Goal: Task Accomplishment & Management: Manage account settings

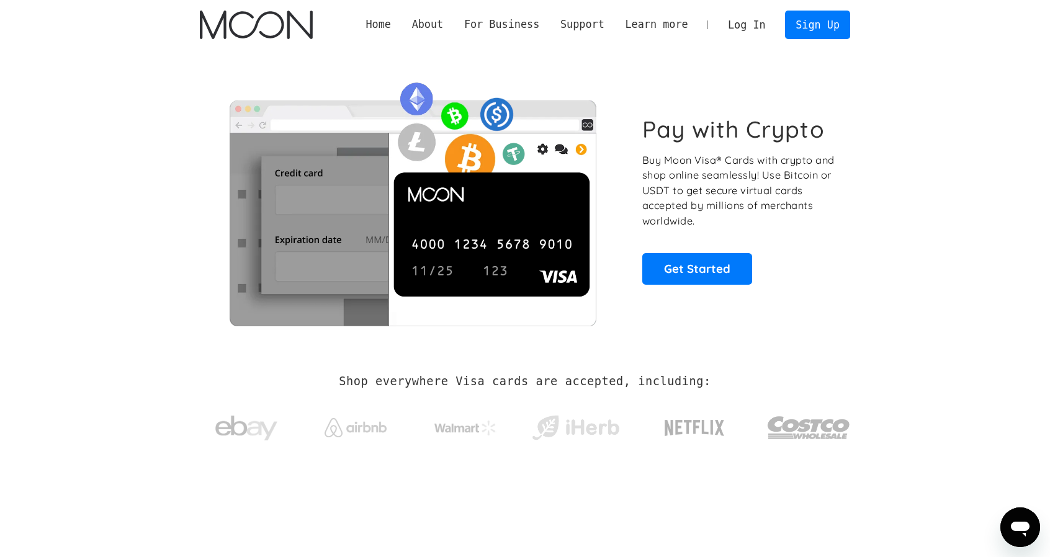
click at [748, 16] on link "Log In" at bounding box center [746, 24] width 58 height 27
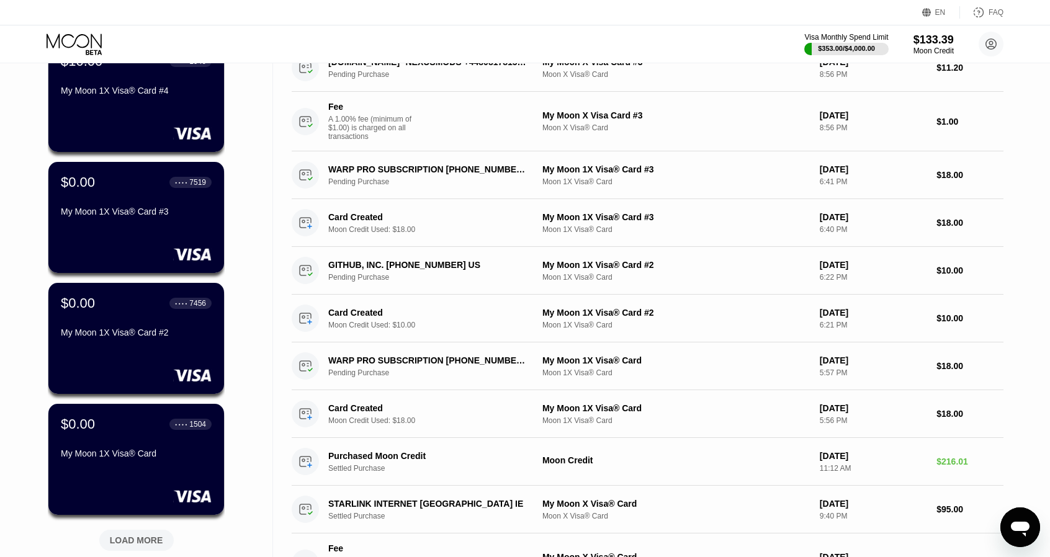
scroll to position [372, 0]
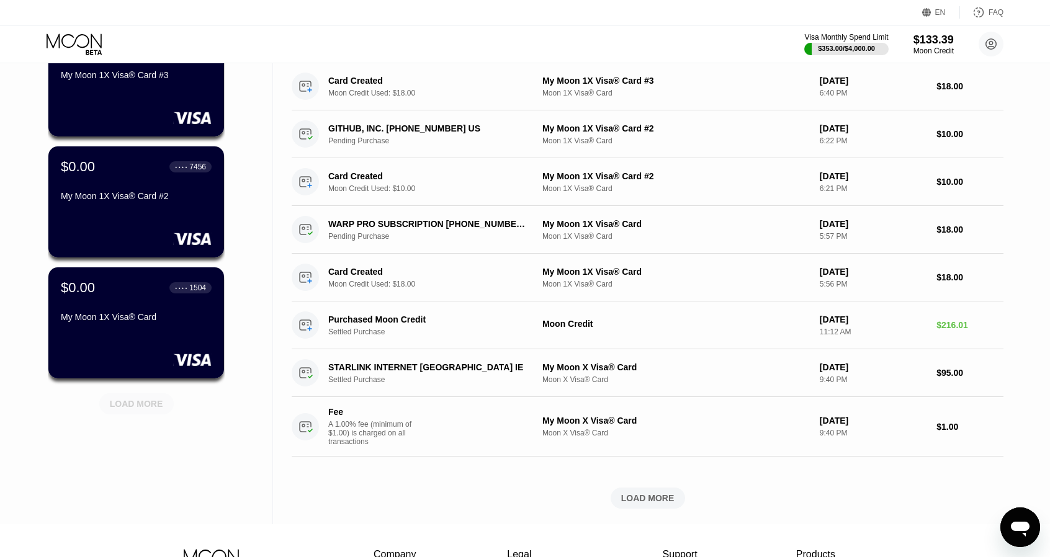
click at [155, 396] on div "LOAD MORE" at bounding box center [136, 403] width 74 height 21
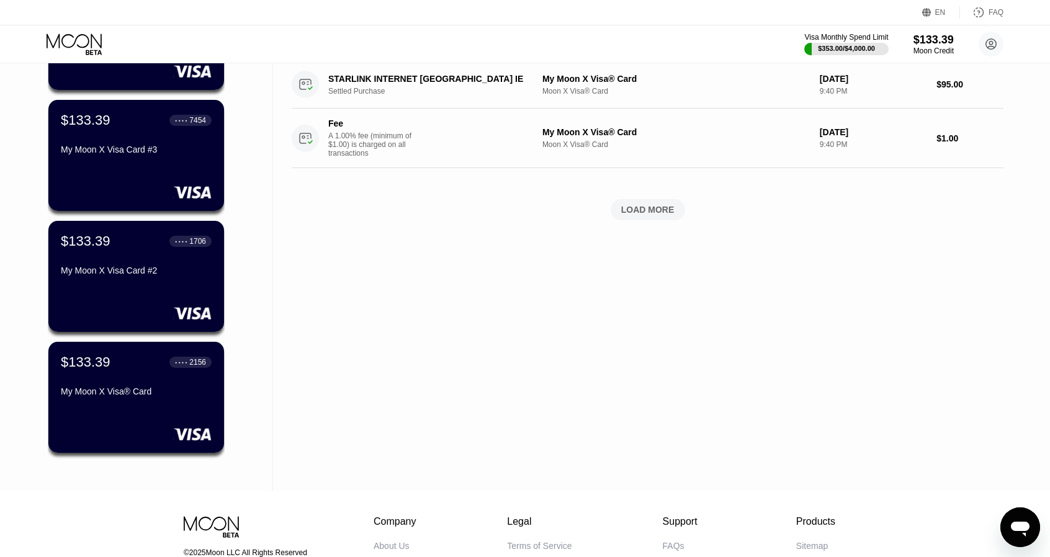
scroll to position [683, 0]
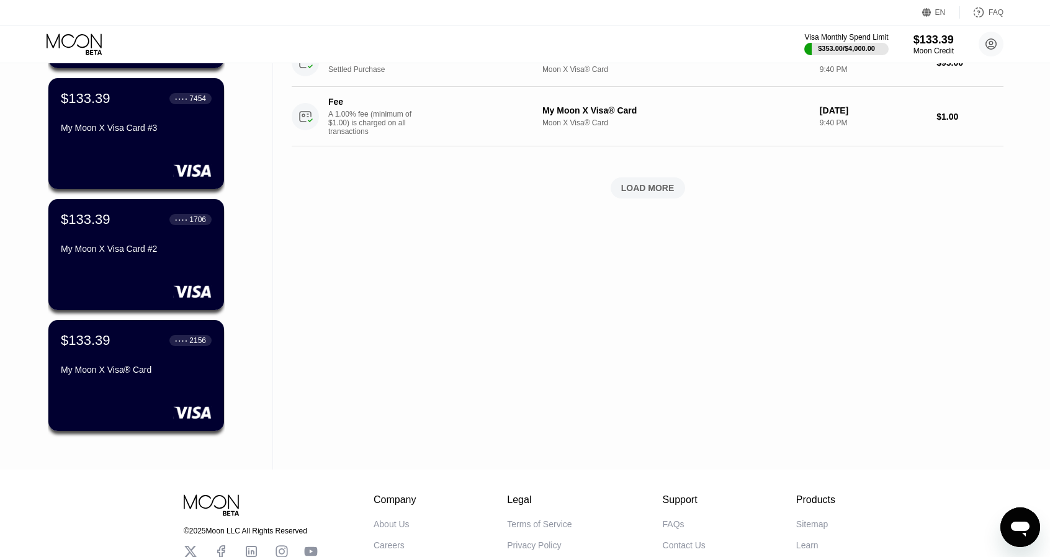
click at [163, 172] on div at bounding box center [136, 170] width 151 height 12
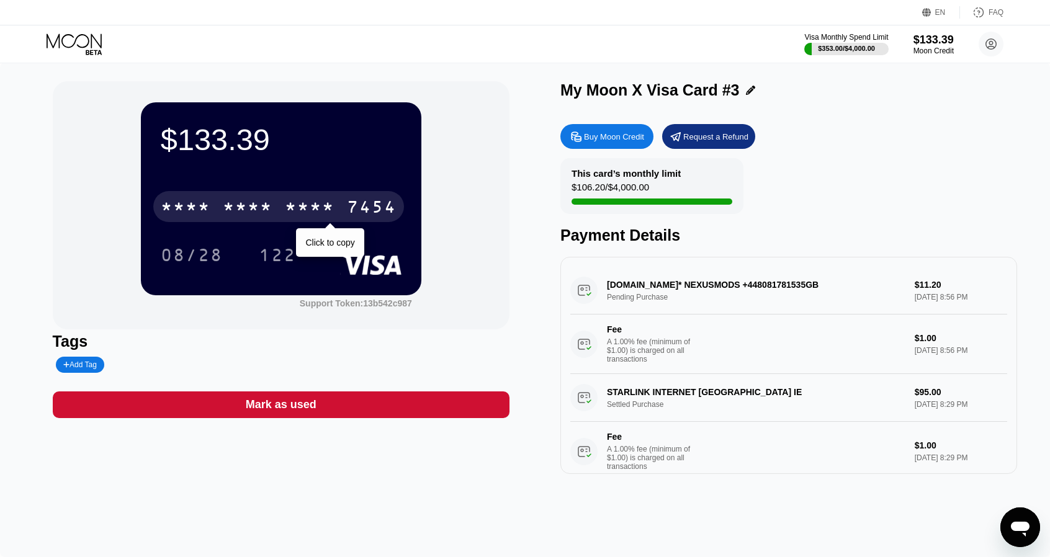
click at [344, 195] on div "* * * * * * * * * * * * 7454" at bounding box center [278, 206] width 251 height 31
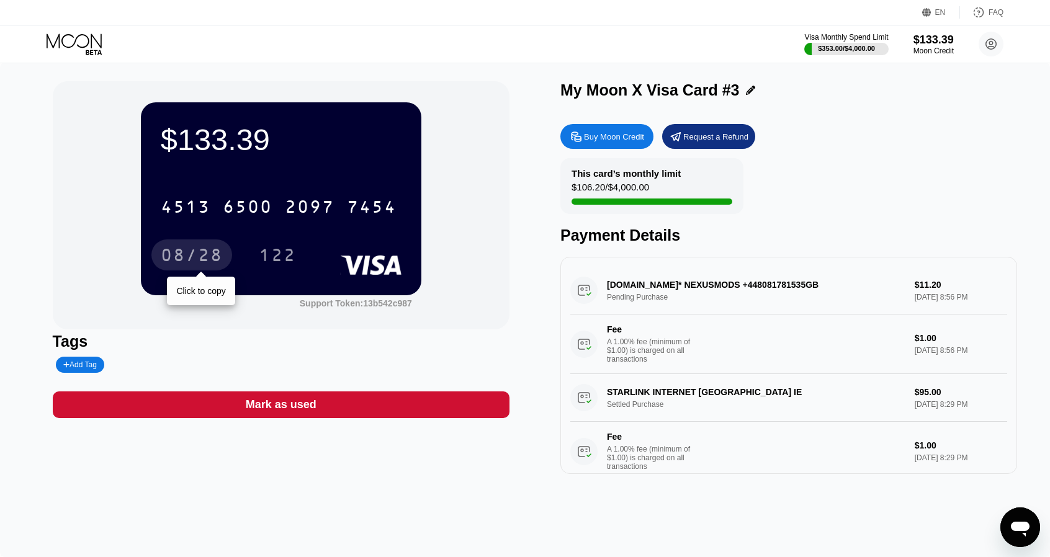
click at [225, 254] on div "08/28" at bounding box center [191, 254] width 81 height 31
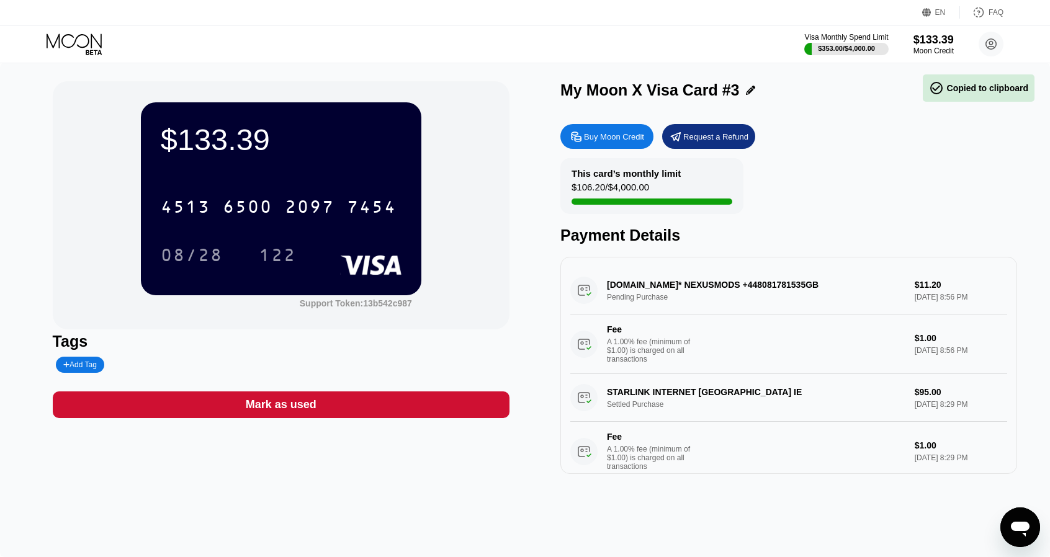
click at [271, 241] on div "[CREDIT_CARD_NUMBER] 08/28 122" at bounding box center [281, 218] width 241 height 73
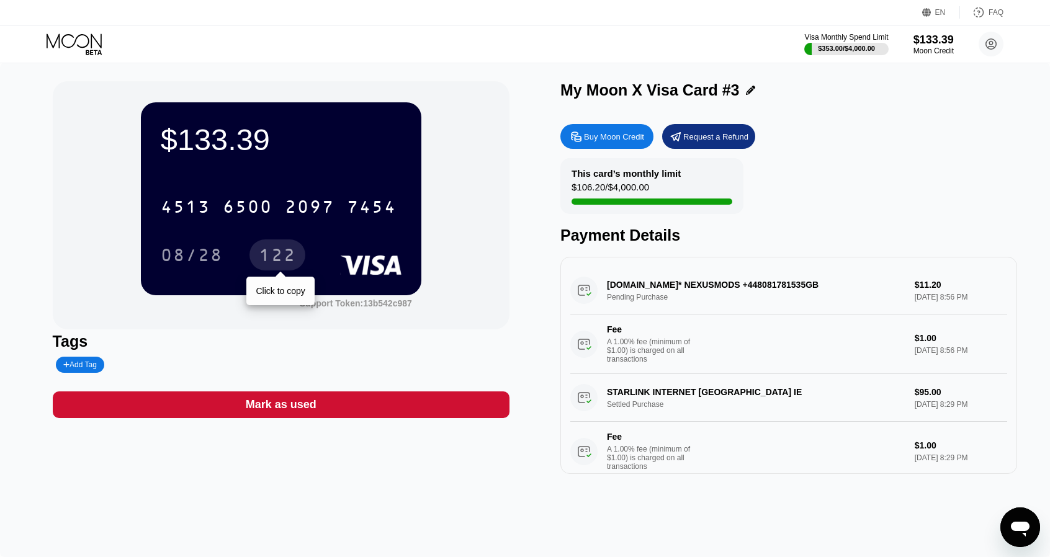
click at [279, 250] on div "122" at bounding box center [277, 257] width 37 height 20
click at [79, 45] on icon at bounding box center [76, 45] width 58 height 22
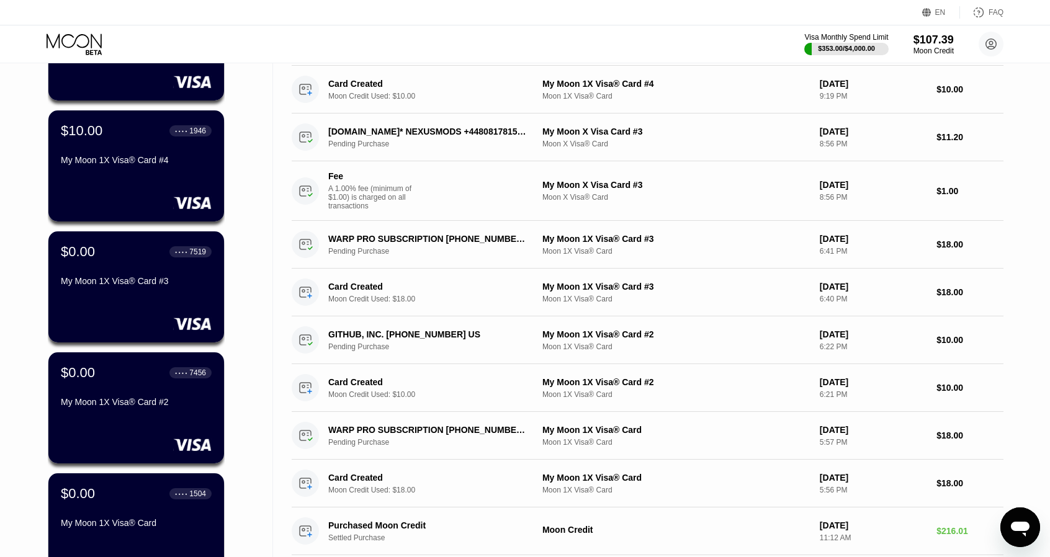
scroll to position [165, 0]
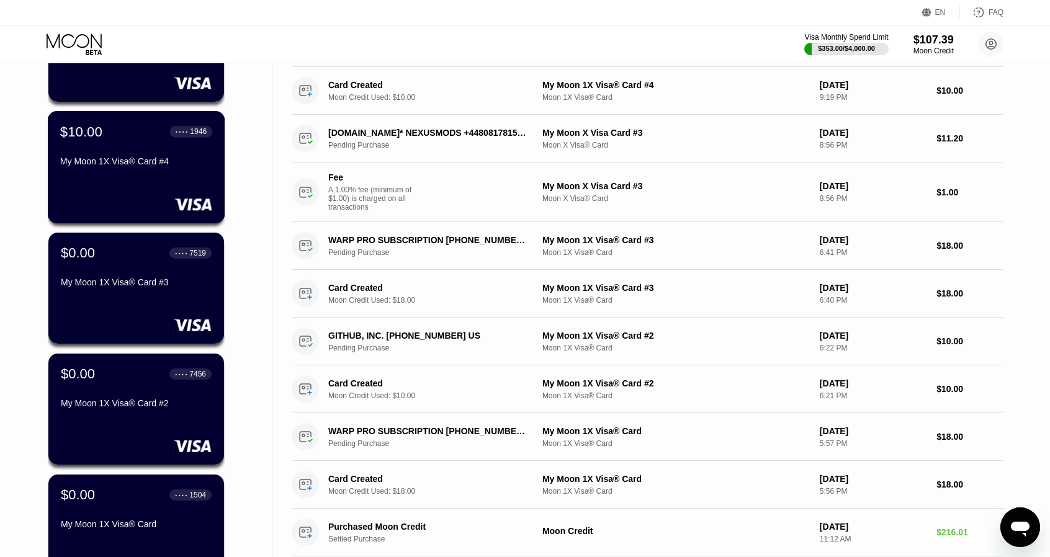
click at [135, 177] on div "$10.00 ● ● ● ● 1946 My Moon 1X Visa® Card #4" at bounding box center [136, 167] width 177 height 112
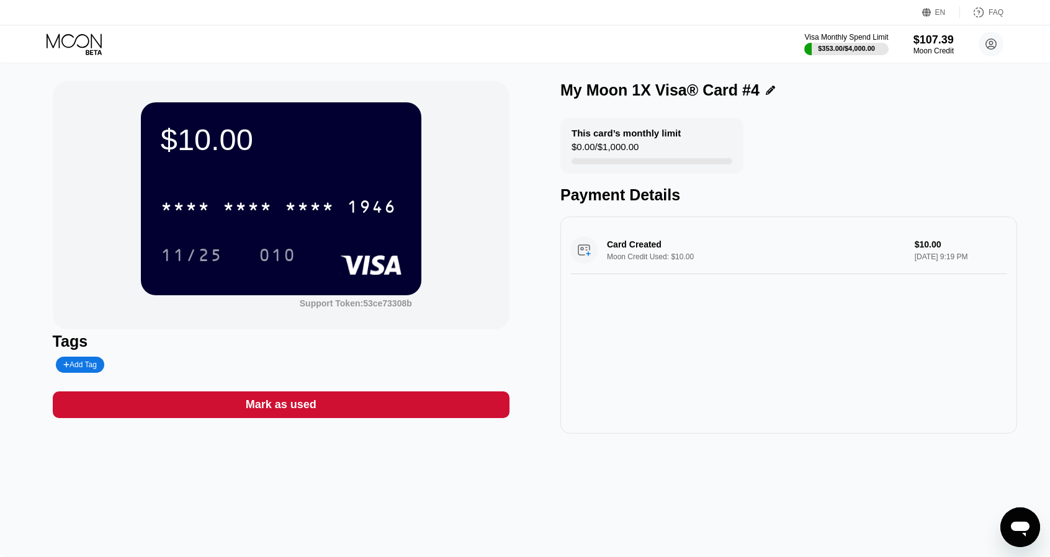
click at [79, 34] on icon at bounding box center [76, 45] width 58 height 22
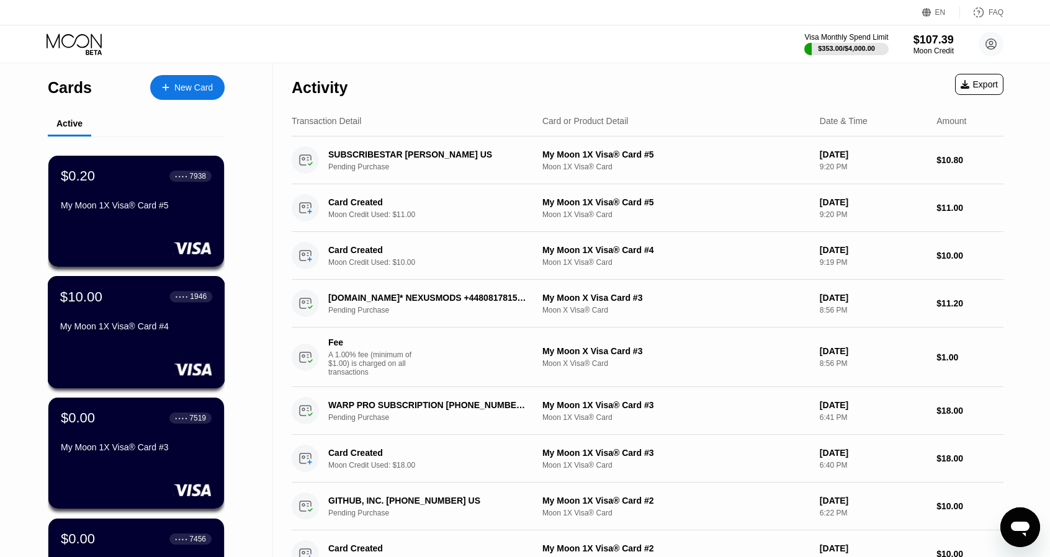
click at [137, 305] on div "$10.00 ● ● ● ● 1946" at bounding box center [136, 297] width 152 height 16
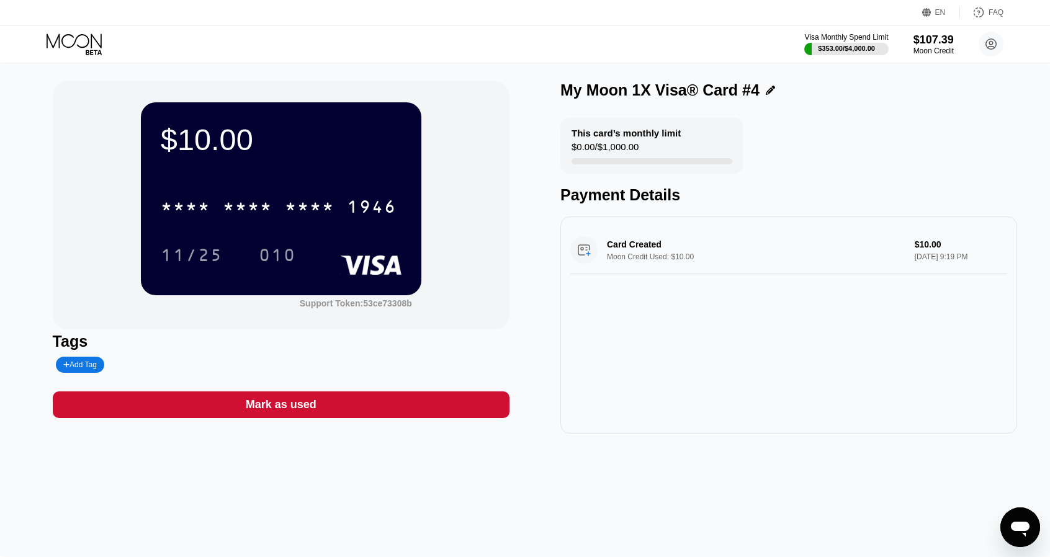
click at [200, 222] on div "* * * * * * * * * * * * 1946" at bounding box center [278, 206] width 251 height 31
